Goal: Task Accomplishment & Management: Manage account settings

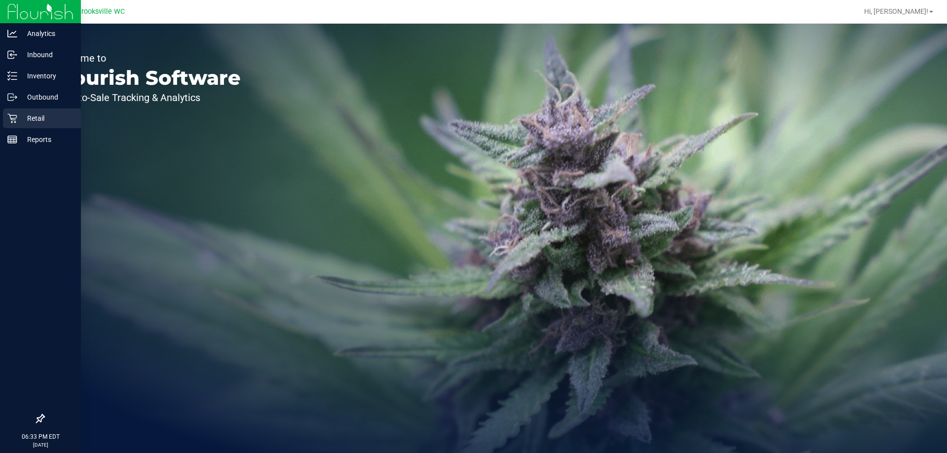
click at [25, 119] on p "Retail" at bounding box center [46, 118] width 59 height 12
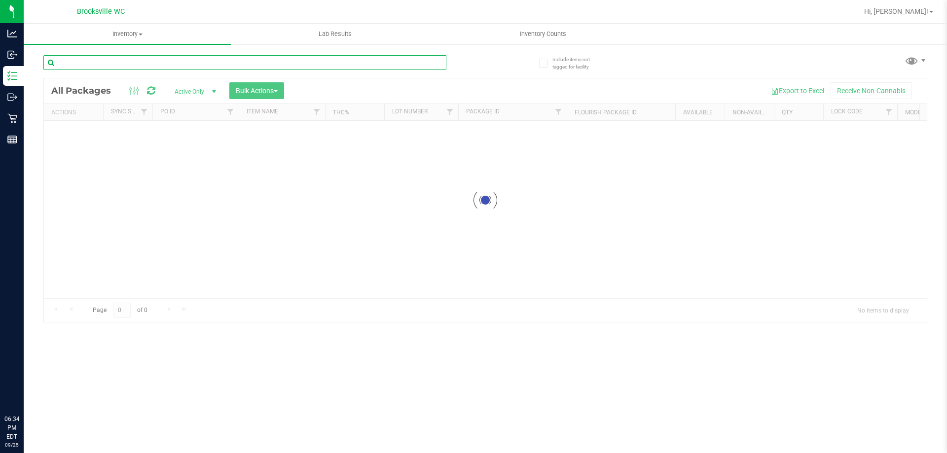
click at [190, 57] on input "text" at bounding box center [244, 62] width 403 height 15
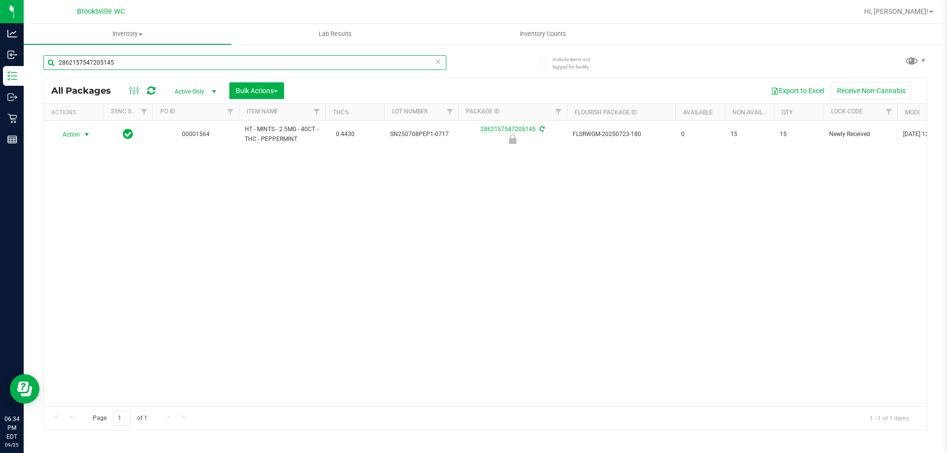
type input "2862157547205145"
click at [71, 133] on span "Action" at bounding box center [67, 135] width 27 height 14
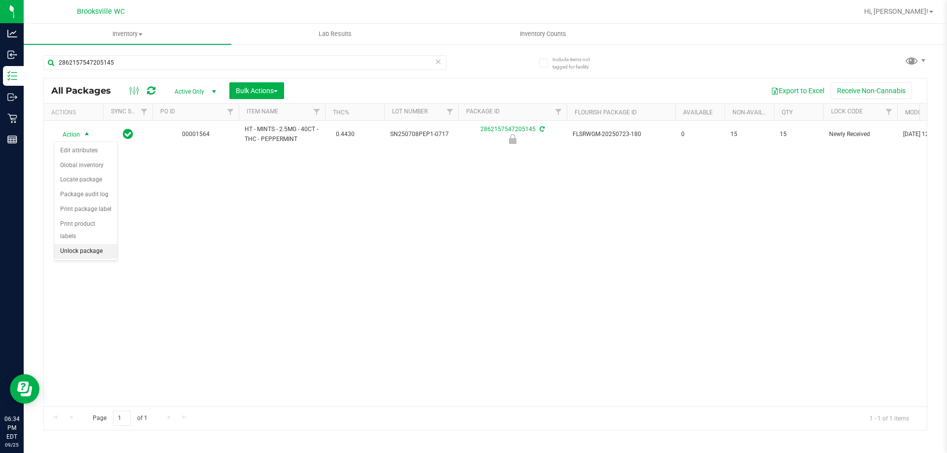
click at [84, 244] on li "Unlock package" at bounding box center [85, 251] width 63 height 15
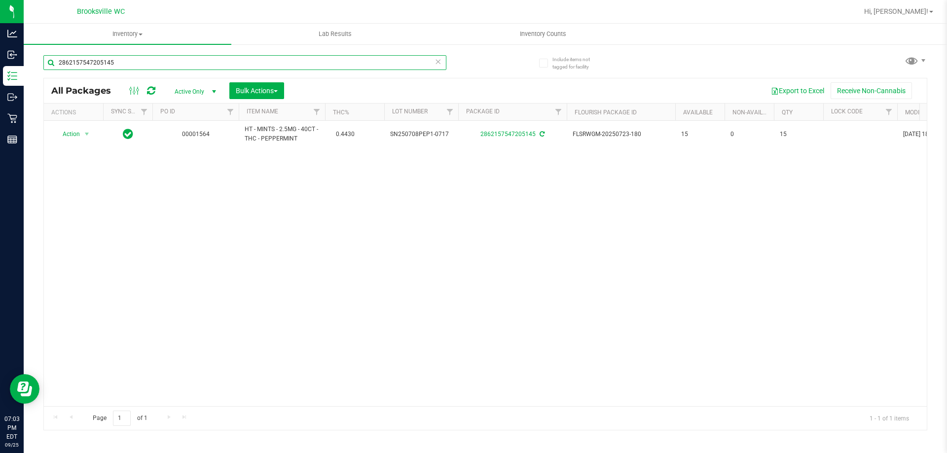
click at [160, 59] on input "2862157547205145" at bounding box center [244, 62] width 403 height 15
paste input "HT 2.5mg Blackberry Mints (THC) 40ct"
click at [511, 78] on div "All Packages Active Only Active Only Lab Samples Locked All External Internal B…" at bounding box center [485, 254] width 884 height 353
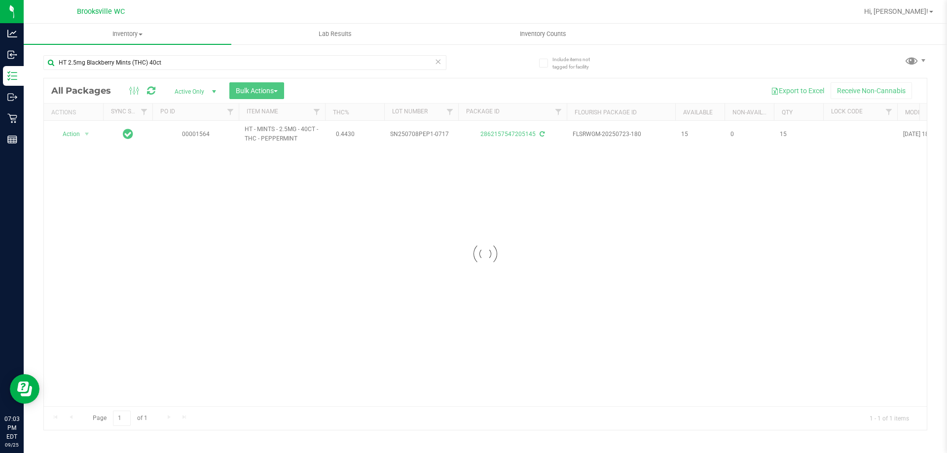
click at [495, 73] on div "HT 2.5mg Blackberry Mints (THC) 40ct Loading... All Packages Active Only Active…" at bounding box center [485, 238] width 884 height 385
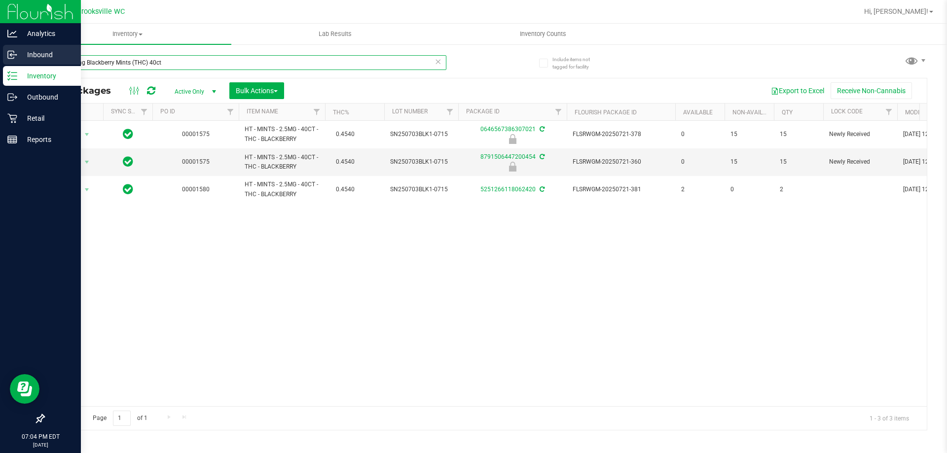
drag, startPoint x: 172, startPoint y: 57, endPoint x: 0, endPoint y: 55, distance: 171.6
click at [0, 55] on div "Analytics Inbound Inventory Outbound Retail Reports 07:04 PM EDT [DATE] 09/25 B…" at bounding box center [473, 226] width 947 height 453
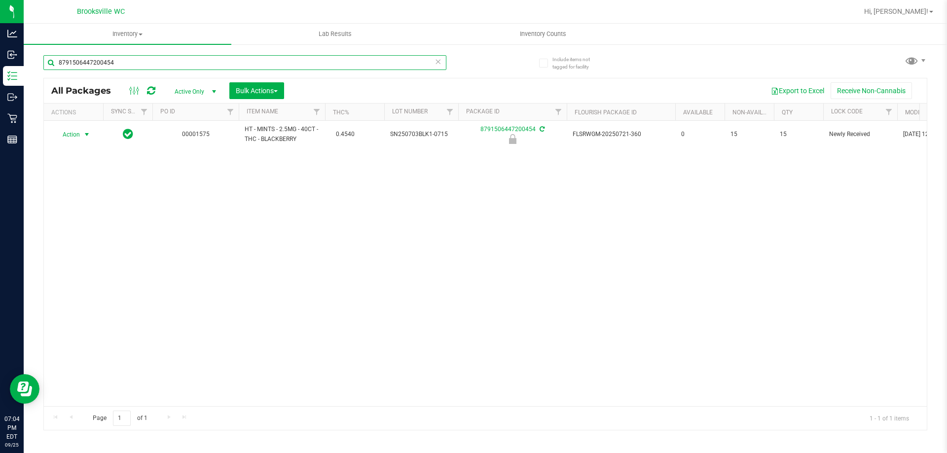
type input "8791506447200454"
click at [81, 136] on span "select" at bounding box center [87, 135] width 12 height 14
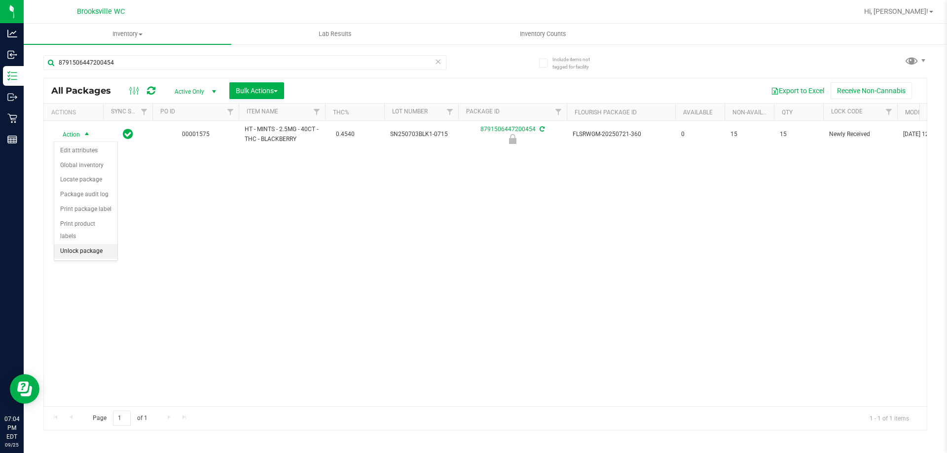
click at [84, 244] on li "Unlock package" at bounding box center [85, 251] width 63 height 15
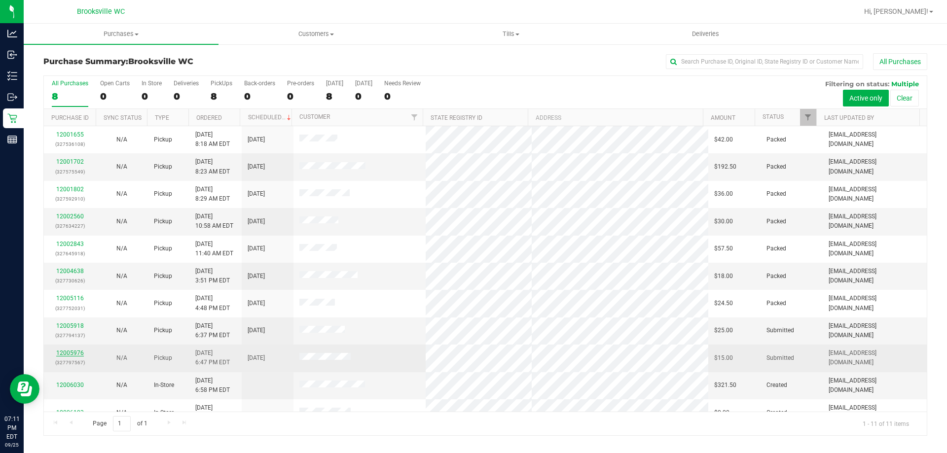
click at [71, 352] on link "12005976" at bounding box center [70, 353] width 28 height 7
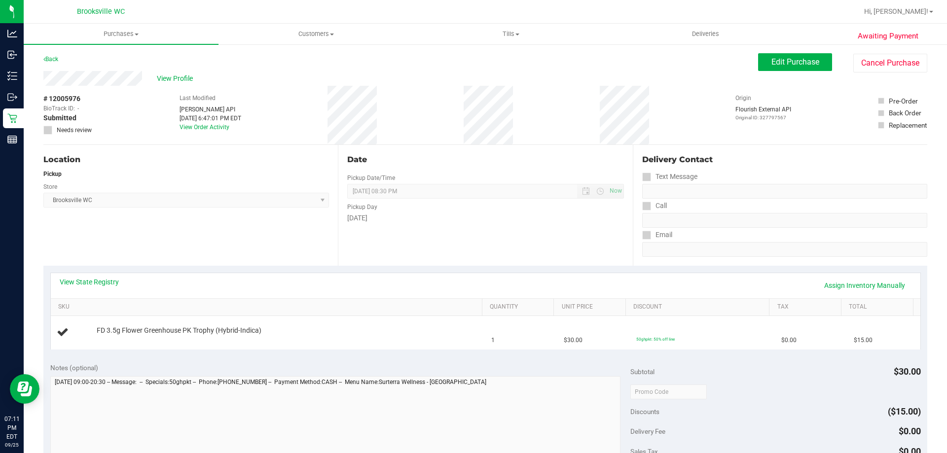
click at [235, 274] on div "View State Registry Assign Inventory Manually" at bounding box center [485, 285] width 869 height 25
click at [900, 66] on button "Cancel Purchase" at bounding box center [890, 63] width 74 height 19
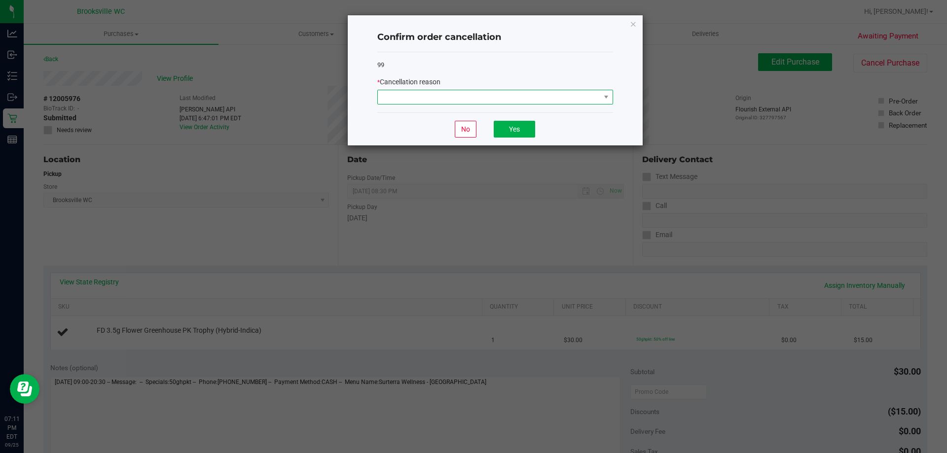
click at [457, 102] on span at bounding box center [489, 97] width 222 height 14
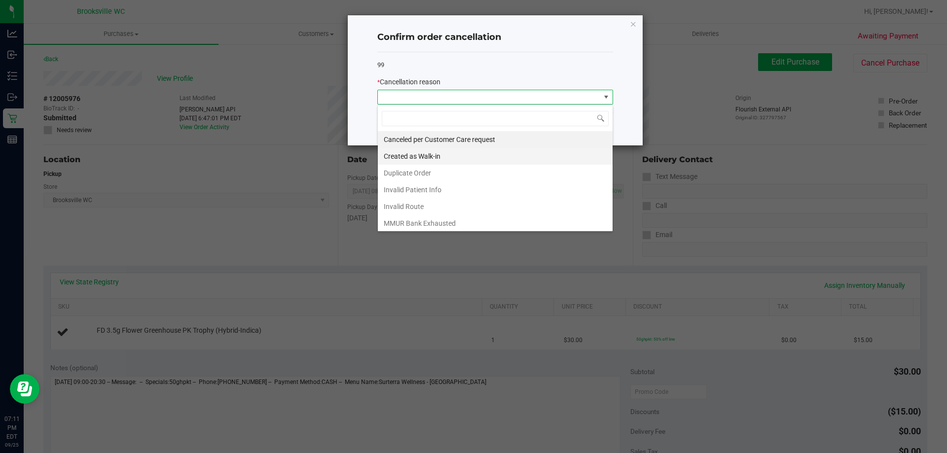
scroll to position [15, 236]
click at [443, 157] on li "Created as Walk-in" at bounding box center [495, 156] width 235 height 17
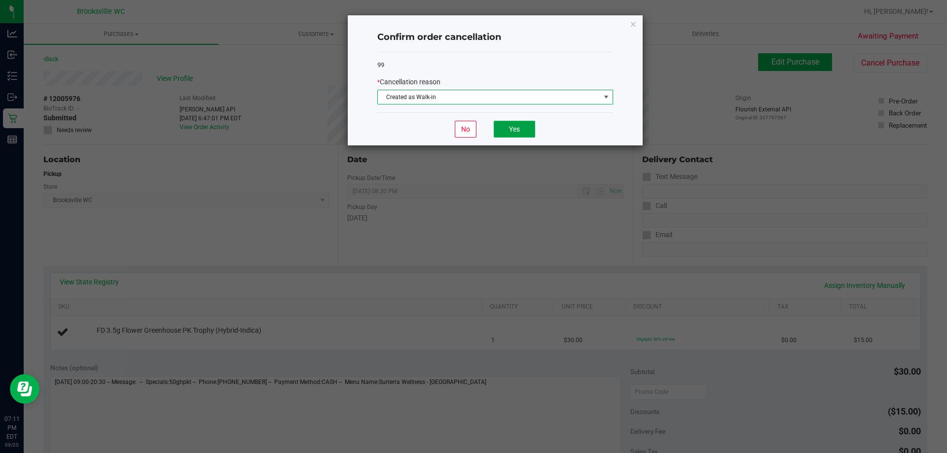
click at [522, 128] on button "Yes" at bounding box center [514, 129] width 41 height 17
